Goal: Task Accomplishment & Management: Use online tool/utility

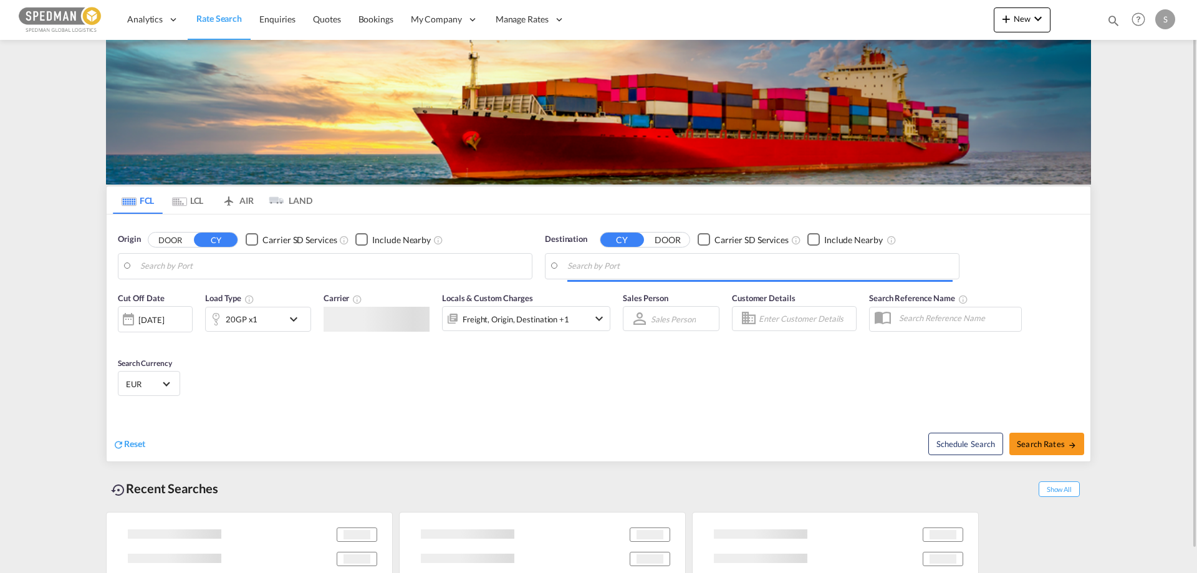
click at [168, 264] on input "Search by Port" at bounding box center [332, 266] width 385 height 19
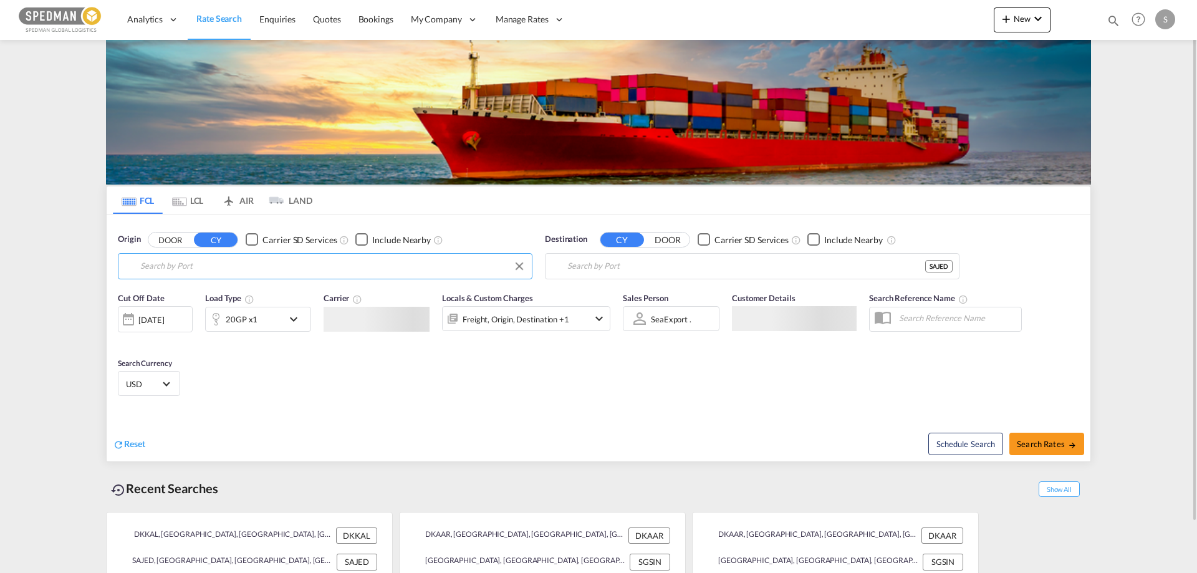
type input "Kalundborg, DKKAL"
type input "Jeddah, SAJED"
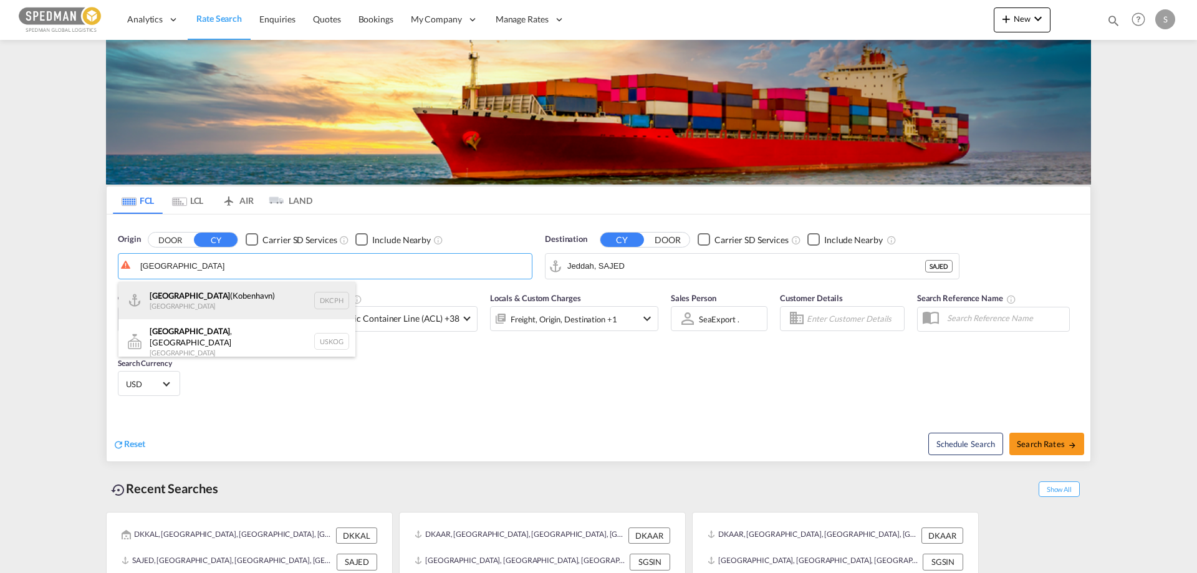
click at [167, 308] on div "[GEOGRAPHIC_DATA] ([GEOGRAPHIC_DATA]) Denmark DKCPH" at bounding box center [236, 300] width 237 height 37
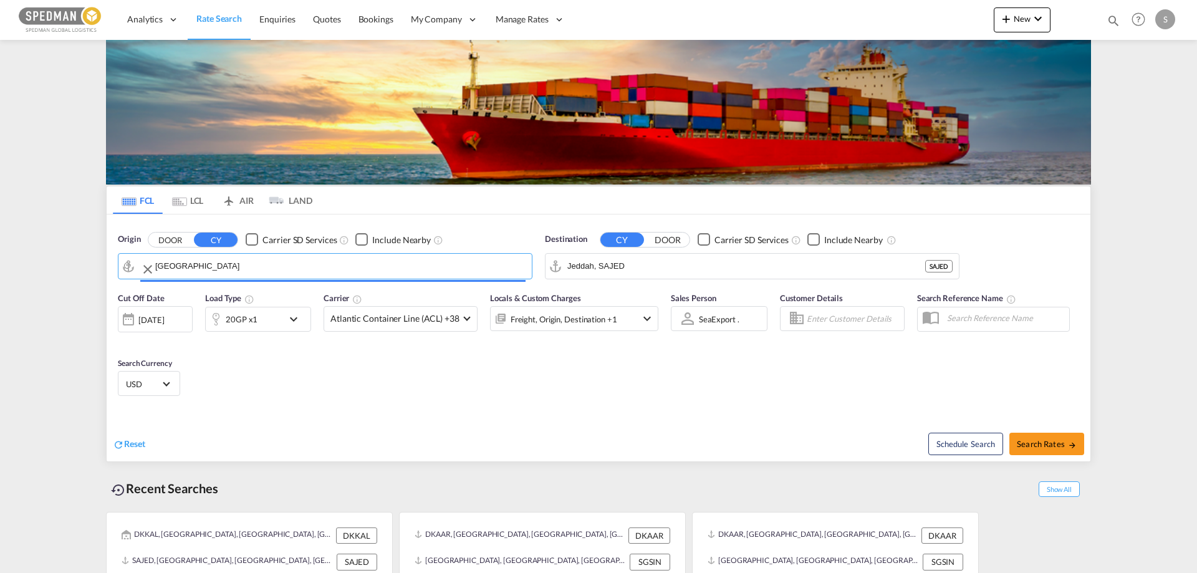
type input "[GEOGRAPHIC_DATA] ([GEOGRAPHIC_DATA]), DKCPH"
click at [678, 271] on input "Jeddah, SAJED" at bounding box center [760, 266] width 385 height 19
click at [351, 353] on div "Cut Off Date [DATE] [DATE] Load Type 20GP x1 Carrier Atlantic Container Line (A…" at bounding box center [599, 347] width 984 height 122
click at [302, 319] on md-icon "icon-chevron-down" at bounding box center [296, 319] width 21 height 15
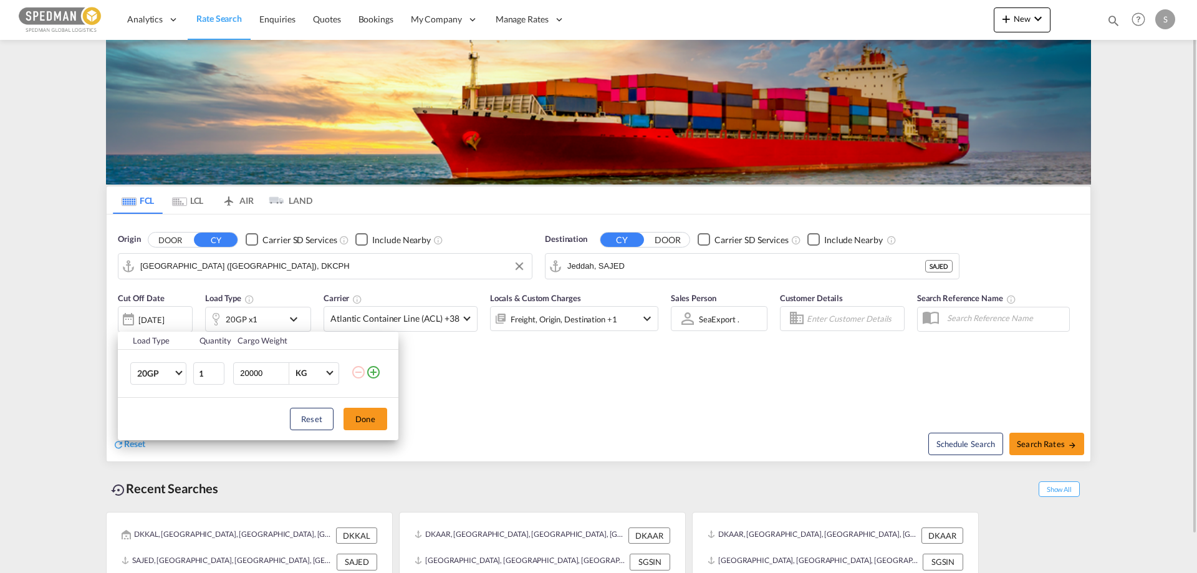
click at [544, 409] on div "Load Type Quantity Cargo Weight 20GP 20GP 40GP 40HC 45HC 20RE 40RE 40HR 20OT 40…" at bounding box center [598, 286] width 1197 height 573
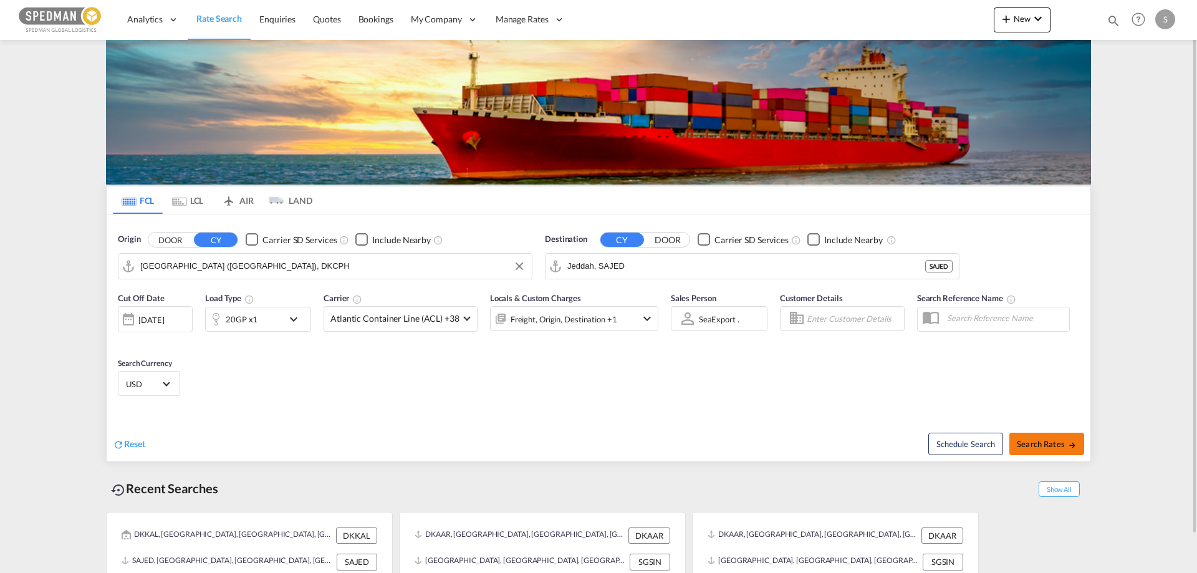
click at [1060, 447] on span "Search Rates" at bounding box center [1047, 444] width 60 height 10
type input "DKCPH to SAJED / [DATE]"
